Goal: Task Accomplishment & Management: Manage account settings

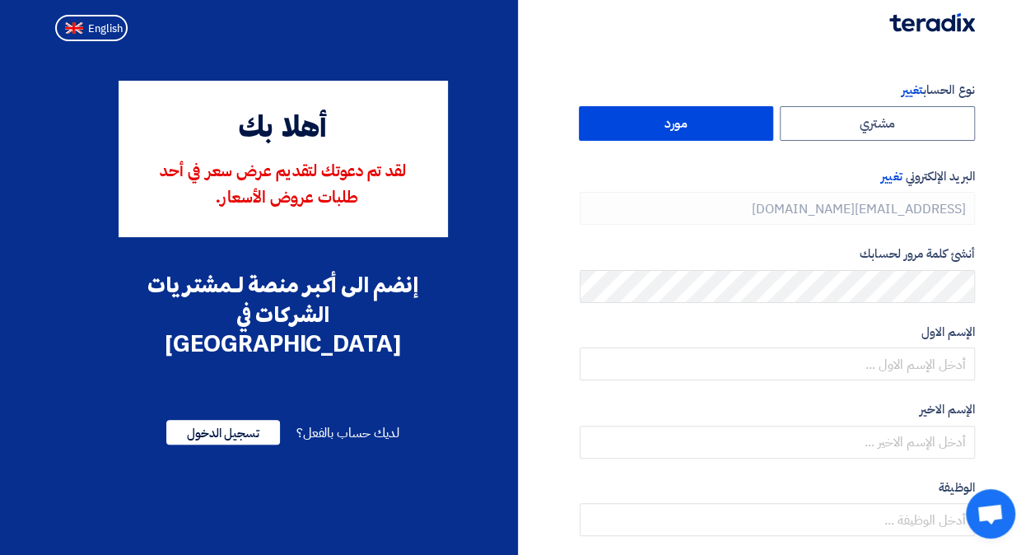
type input "[PHONE_NUMBER]"
click at [99, 39] on button "English" at bounding box center [91, 28] width 72 height 26
type input "Register"
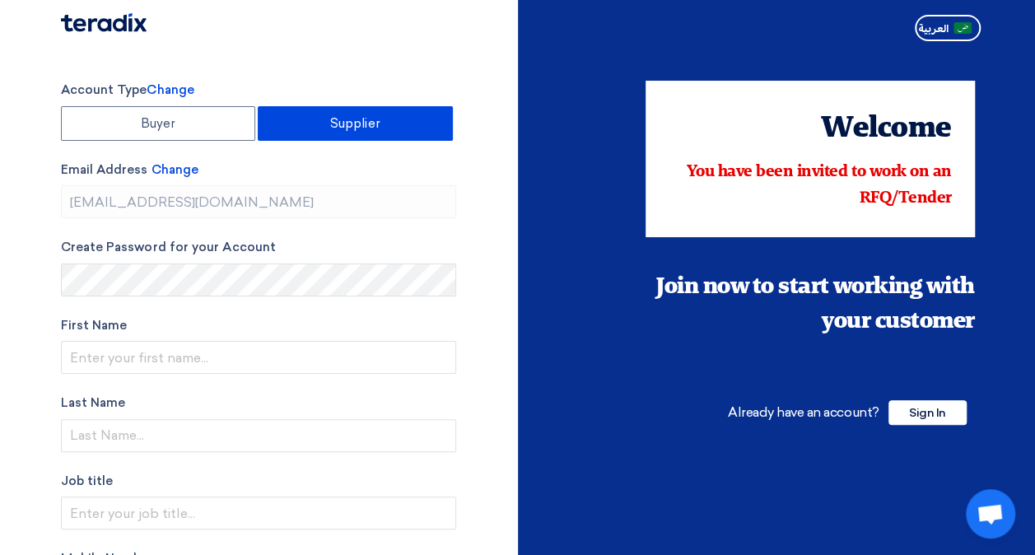
click at [484, 324] on div "Account Type Change Buyer Supplier Email Address Change [EMAIL_ADDRESS][DOMAIN_…" at bounding box center [283, 489] width 469 height 816
click at [924, 408] on span "Sign In" at bounding box center [927, 412] width 78 height 25
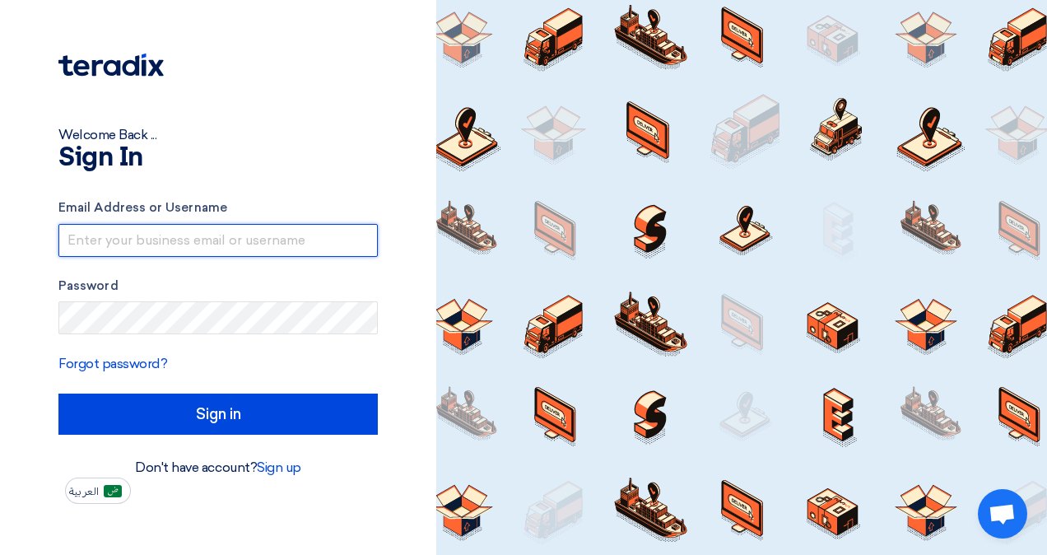
type input "[EMAIL_ADDRESS][DOMAIN_NAME]"
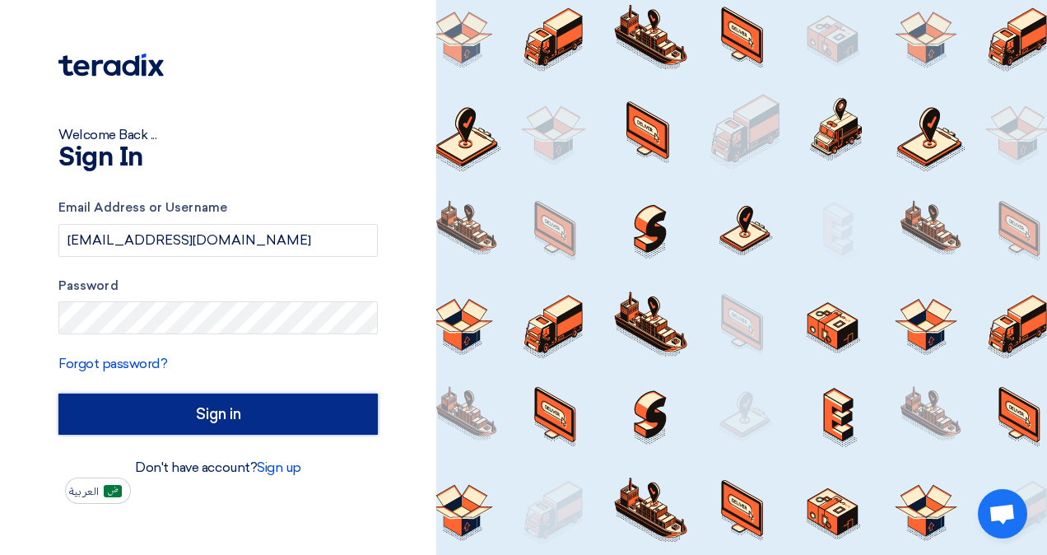
click at [275, 405] on input "Sign in" at bounding box center [217, 414] width 319 height 41
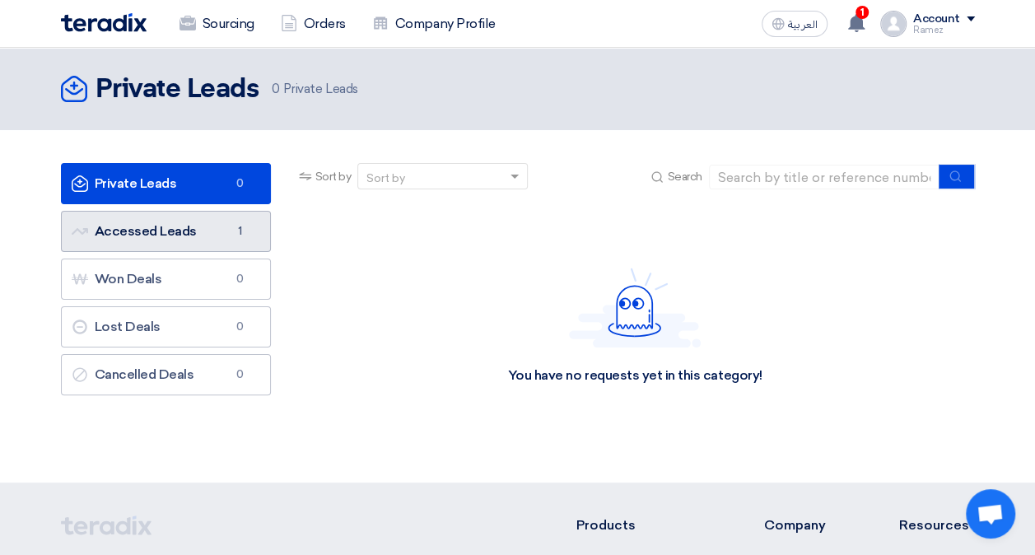
click at [167, 229] on link "Accessed Leads Accessed Leads 1" at bounding box center [166, 231] width 210 height 41
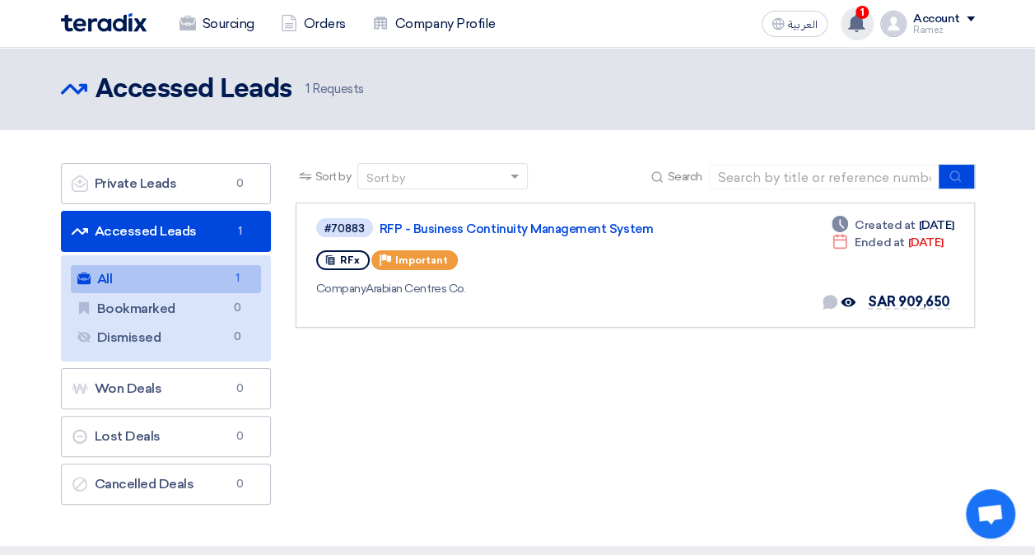
click at [856, 18] on use at bounding box center [856, 23] width 16 height 18
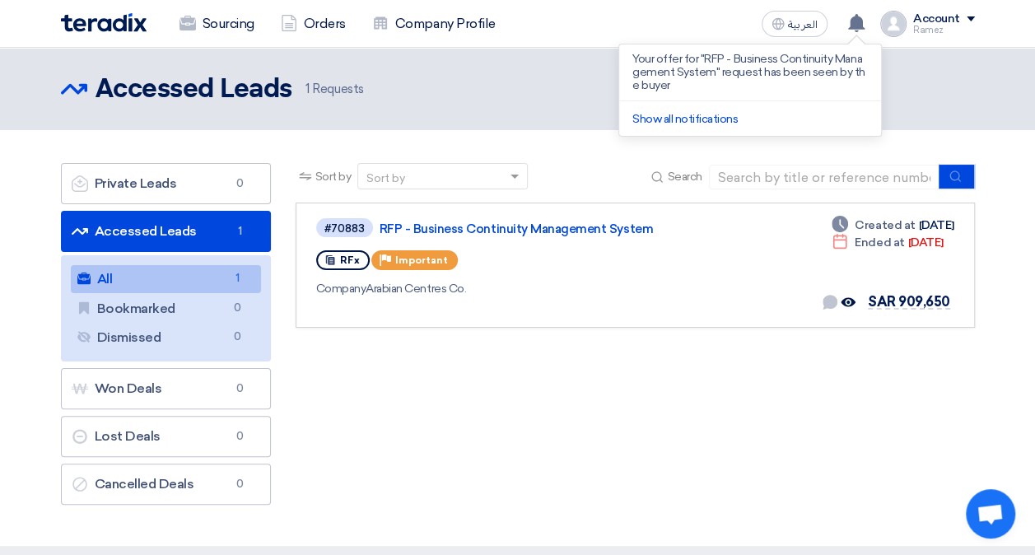
click at [703, 366] on div "Sort by Sort by Search Category Owner Type" at bounding box center [635, 338] width 704 height 350
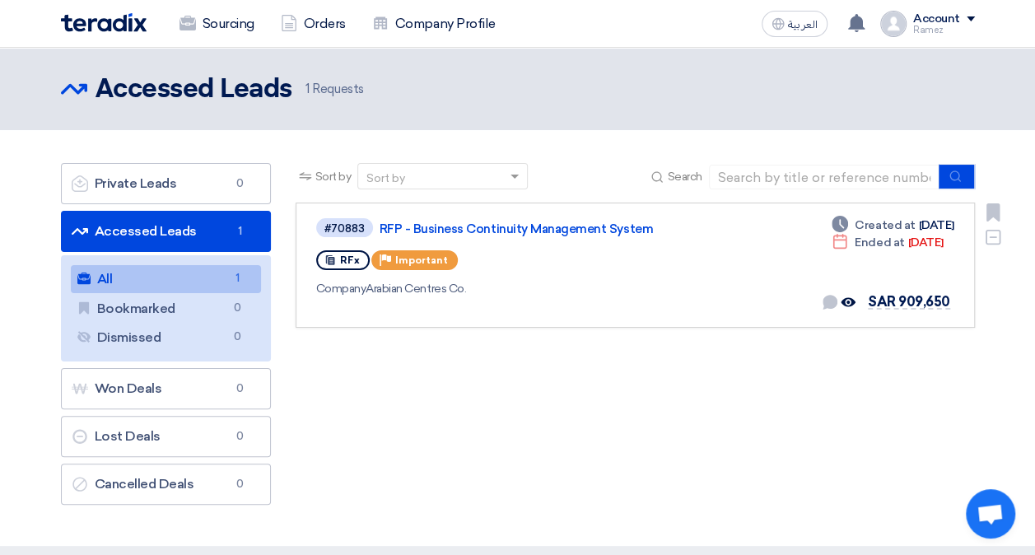
click at [423, 259] on span "Important" at bounding box center [421, 260] width 53 height 12
click at [338, 263] on div "RFx" at bounding box center [343, 260] width 54 height 20
click at [973, 18] on span at bounding box center [971, 18] width 8 height 5
